Goal: Navigation & Orientation: Find specific page/section

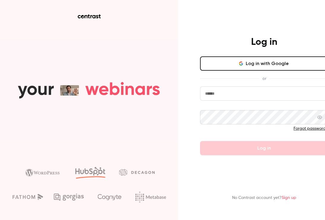
click at [279, 60] on button "Log in with Google" at bounding box center [264, 63] width 128 height 14
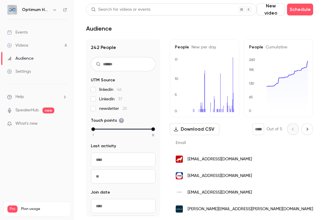
click at [34, 56] on link "Audience" at bounding box center [37, 58] width 74 height 13
click at [34, 45] on link "Videos 6" at bounding box center [37, 45] width 74 height 13
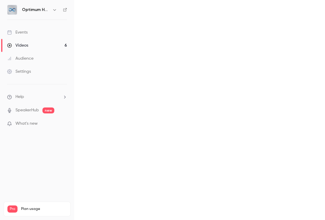
click at [34, 33] on link "Events" at bounding box center [37, 32] width 74 height 13
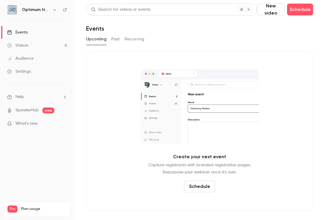
click at [34, 47] on link "Videos 6" at bounding box center [37, 45] width 74 height 13
